Goal: Task Accomplishment & Management: Complete application form

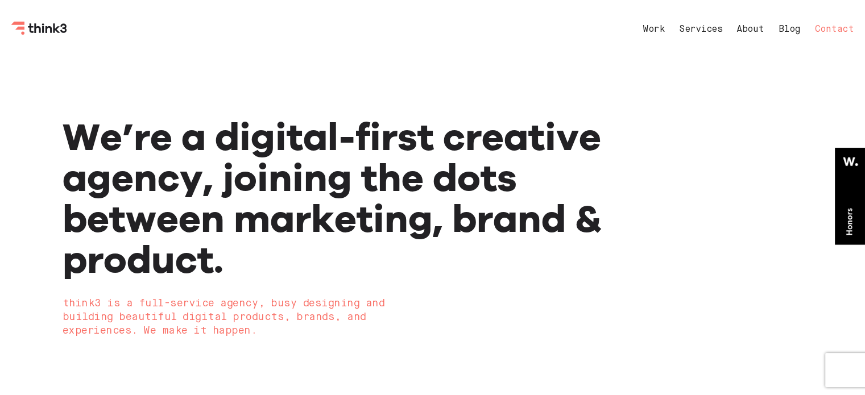
click at [845, 27] on link "Contact" at bounding box center [834, 29] width 39 height 9
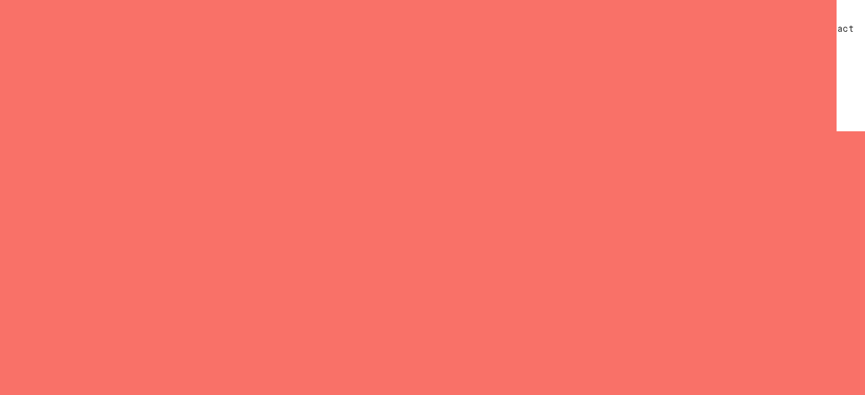
select select "General enquiry"
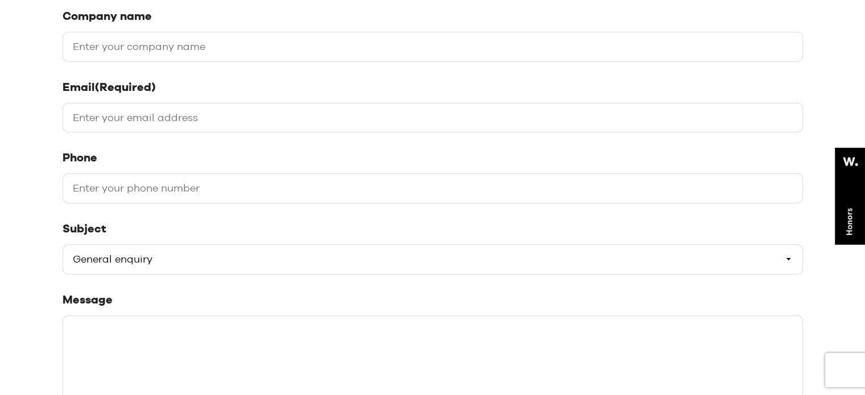
scroll to position [284, 0]
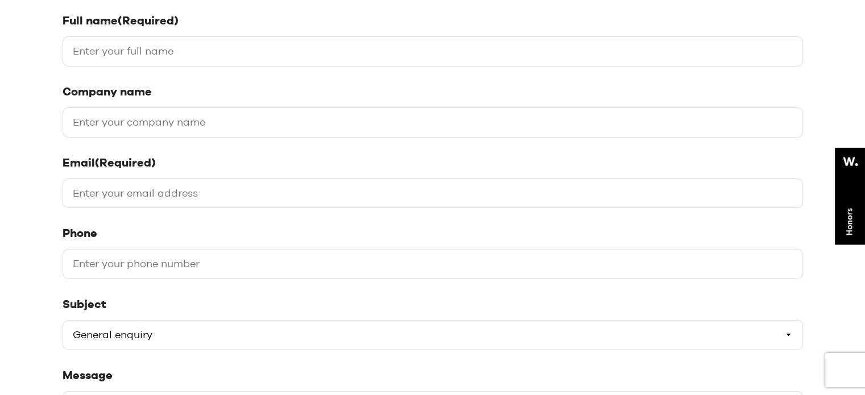
drag, startPoint x: 118, startPoint y: 55, endPoint x: 121, endPoint y: 64, distance: 9.9
click at [118, 55] on input "Full name (Required)" at bounding box center [433, 51] width 741 height 30
type input "[PERSON_NAME]"
type input "Digital Link Building"
type input "[EMAIL_ADDRESS][DOMAIN_NAME]"
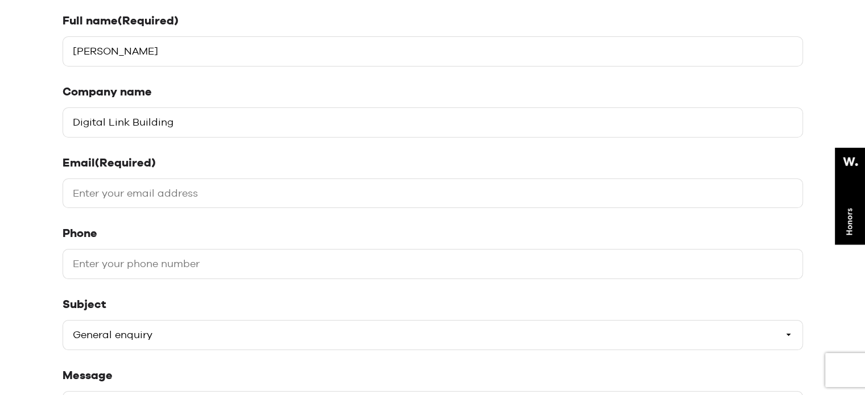
type input "07863997487"
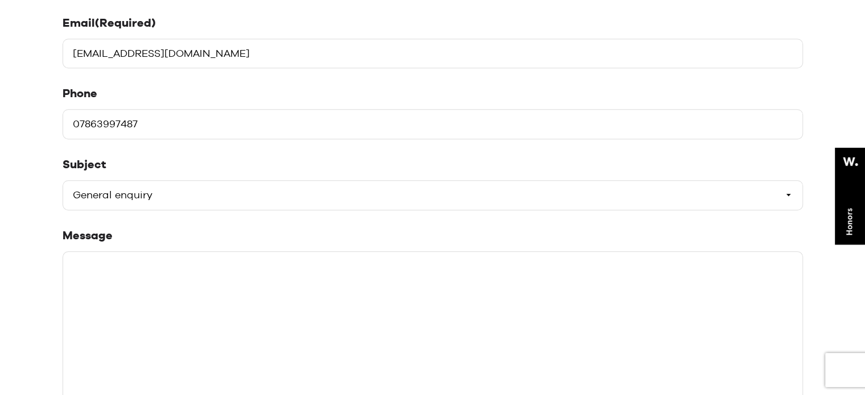
scroll to position [455, 0]
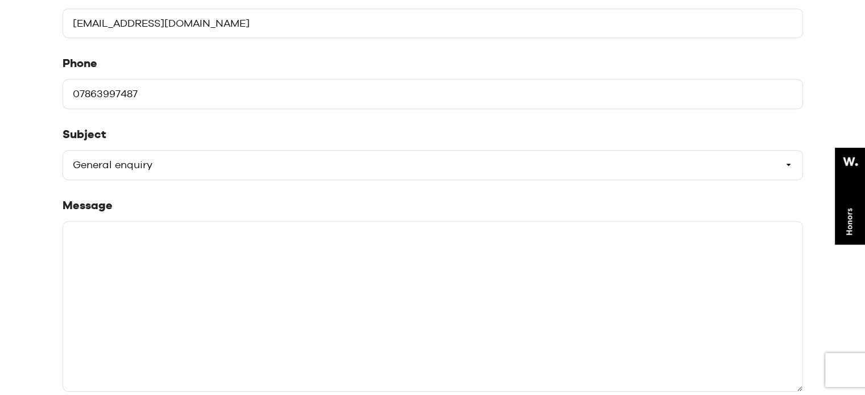
click at [126, 166] on select "Please select a subject General enquiry Start a project Support" at bounding box center [433, 165] width 741 height 30
select select "Start a project"
click at [63, 150] on select "Please select a subject General enquiry Start a project Support" at bounding box center [433, 165] width 741 height 30
click at [184, 311] on textarea "Message" at bounding box center [433, 306] width 741 height 171
paste textarea "Hi there, I'm a guest post service provider. I have in my collection 50K websit…"
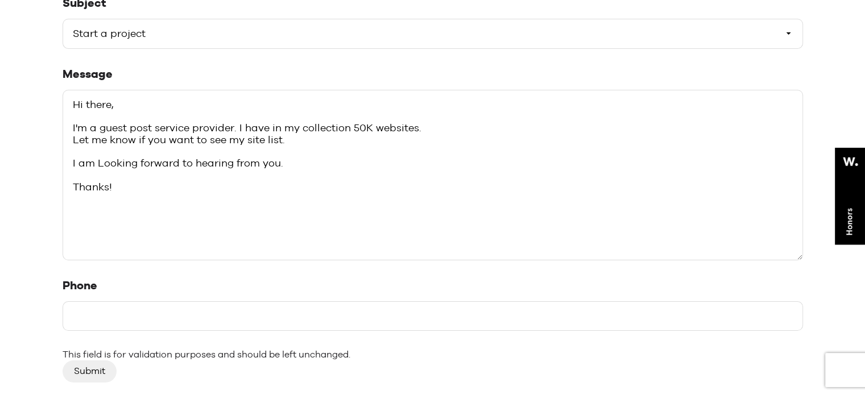
scroll to position [626, 0]
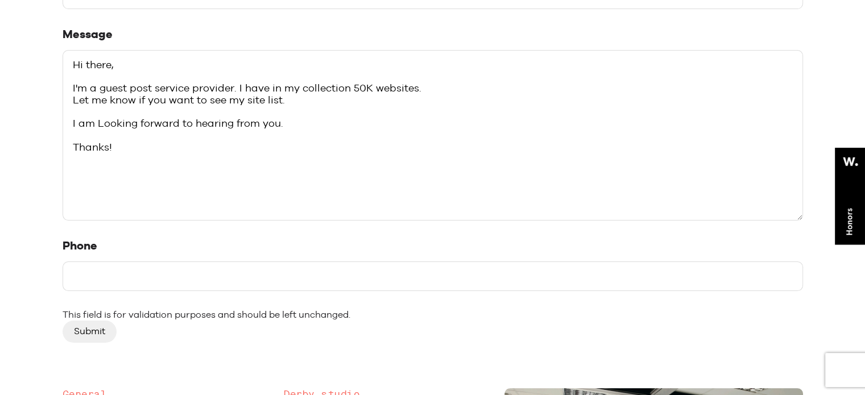
type textarea "Hi there, I'm a guest post service provider. I have in my collection 50K websit…"
click at [101, 272] on input "Phone" at bounding box center [433, 277] width 741 height 30
click at [86, 275] on input "78399747" at bounding box center [433, 277] width 741 height 30
click at [137, 274] on input "783699747" at bounding box center [433, 277] width 741 height 30
type input "7836997487"
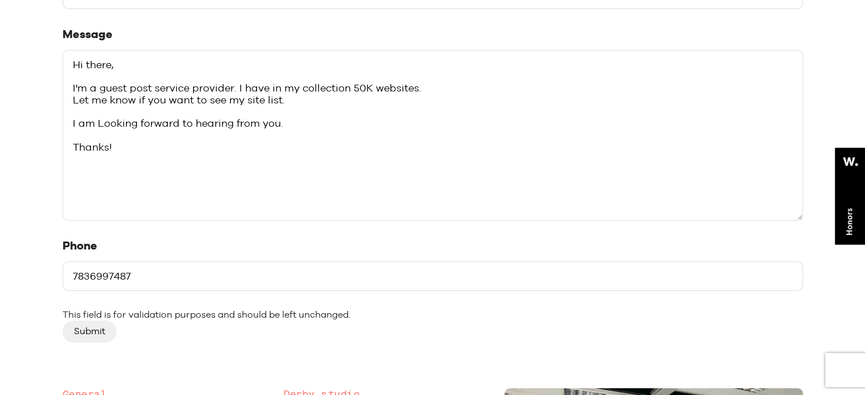
click at [90, 327] on input "Submit" at bounding box center [90, 332] width 54 height 22
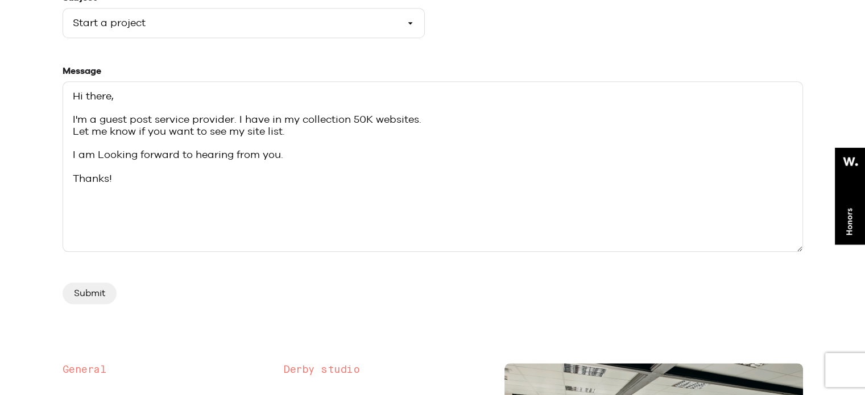
scroll to position [740, 0]
